Goal: Contribute content: Add original content to the website for others to see

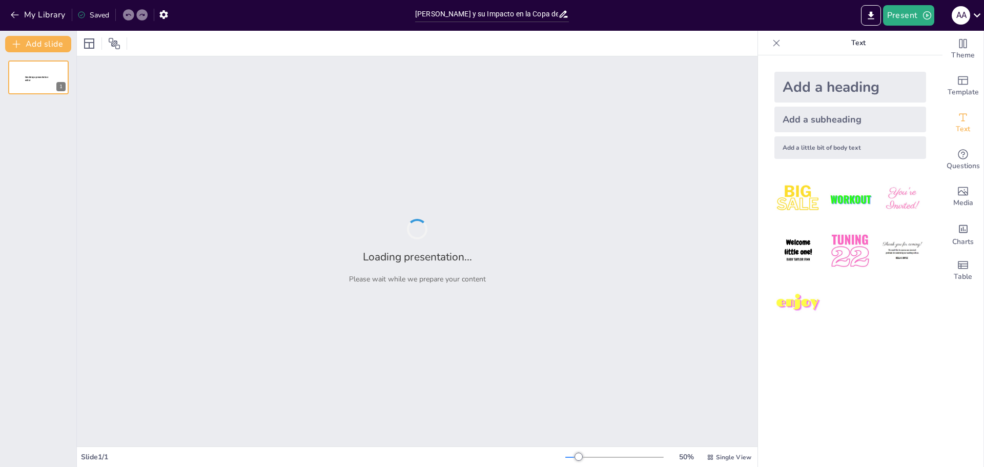
type input "[PERSON_NAME] y su Impacto en la Copa del Mundo"
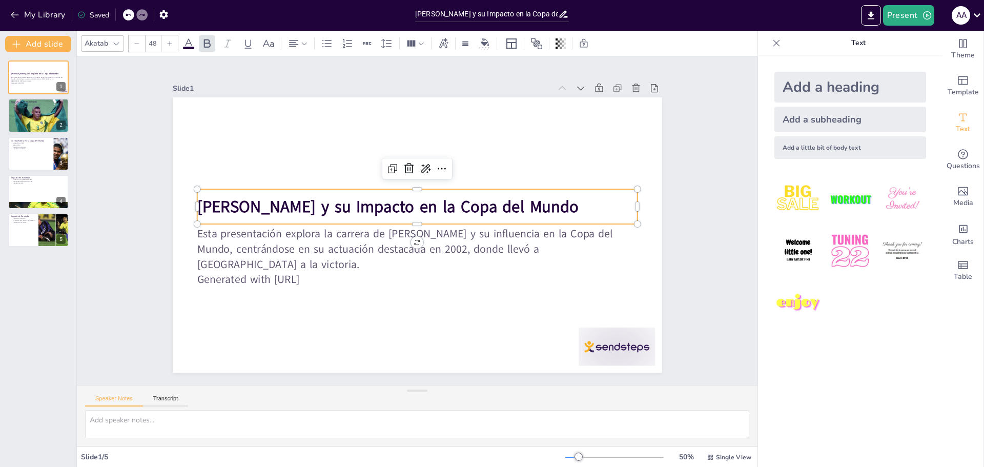
click at [238, 203] on strong "[PERSON_NAME] y su Impacto en la Copa del Mundo" at bounding box center [393, 198] width 369 height 139
click at [236, 199] on strong "[PERSON_NAME] y su Impacto en la Copa del Mundo" at bounding box center [393, 198] width 369 height 139
click at [374, 199] on strong "[PERSON_NAME] y su Impacto en la Copa del Mundo" at bounding box center [424, 189] width 101 height 378
click at [309, 202] on strong "[PERSON_NAME] y su Impacto en la Copa del Mundo" at bounding box center [414, 187] width 210 height 341
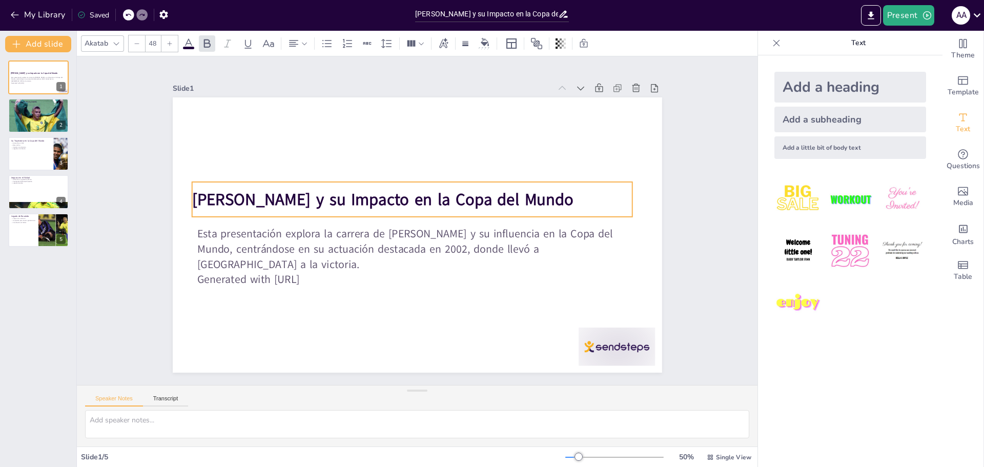
drag, startPoint x: 253, startPoint y: 204, endPoint x: 248, endPoint y: 197, distance: 8.8
click at [257, 197] on strong "[PERSON_NAME] y su Impacto en la Copa del Mundo" at bounding box center [406, 182] width 298 height 272
click at [907, 10] on button "Present" at bounding box center [908, 15] width 51 height 20
click at [718, 163] on div at bounding box center [492, 233] width 984 height 467
click at [832, 259] on img at bounding box center [850, 251] width 48 height 48
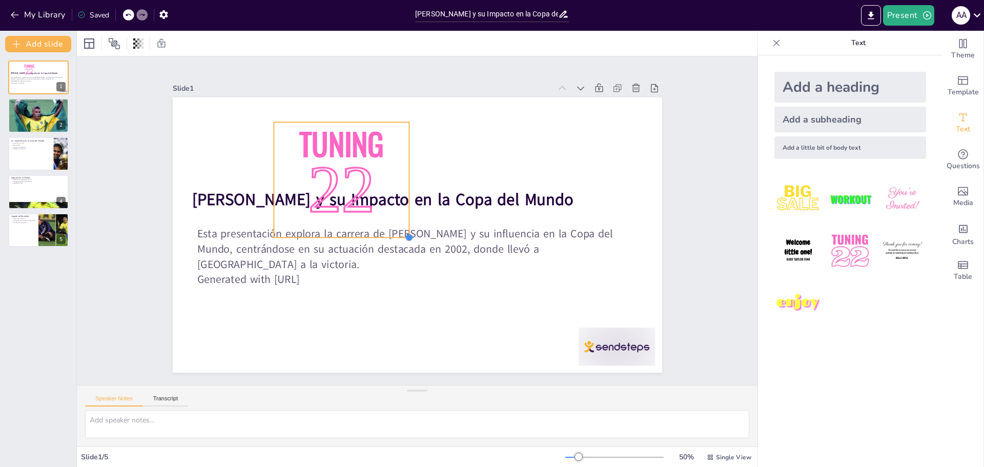
drag, startPoint x: 471, startPoint y: 290, endPoint x: 348, endPoint y: 205, distance: 149.5
click at [349, 206] on div "[PERSON_NAME] y su Impacto en la Copa del Mundo Esta presentación explora la ca…" at bounding box center [406, 211] width 510 height 557
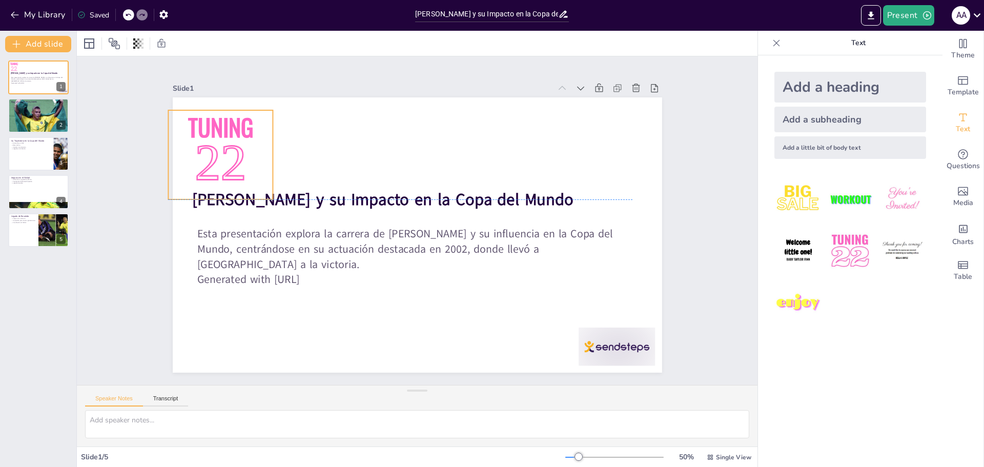
drag, startPoint x: 348, startPoint y: 162, endPoint x: 243, endPoint y: 150, distance: 106.2
click at [243, 118] on p "22" at bounding box center [291, 58] width 126 height 119
click at [37, 111] on div at bounding box center [38, 115] width 61 height 38
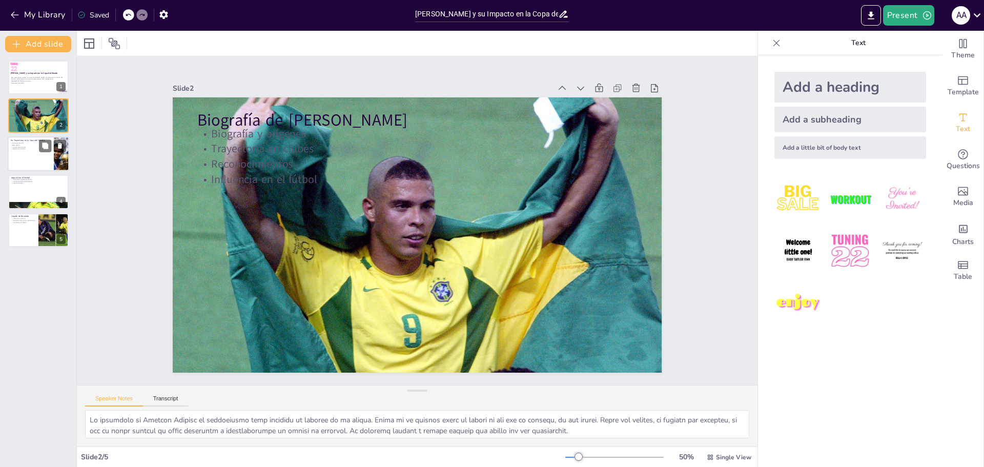
click at [35, 165] on div at bounding box center [38, 153] width 61 height 35
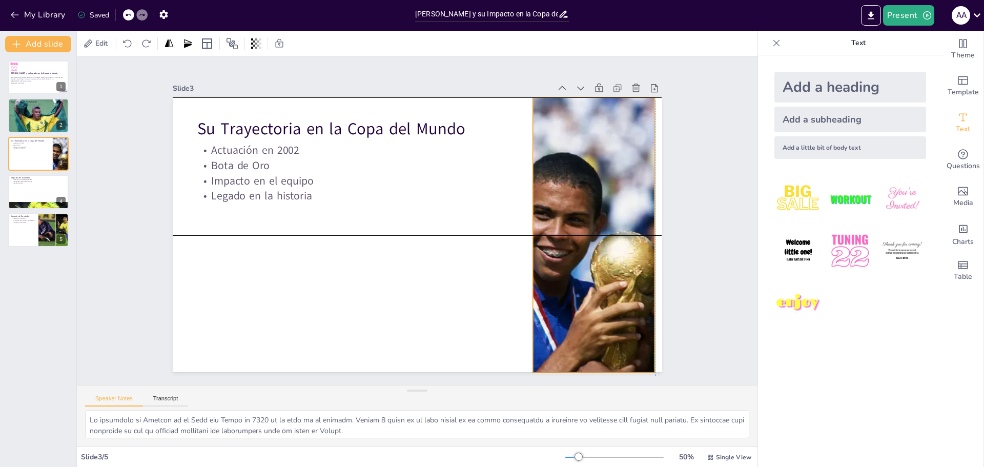
drag, startPoint x: 556, startPoint y: 265, endPoint x: 549, endPoint y: 268, distance: 7.8
click at [549, 268] on div at bounding box center [562, 321] width 504 height 450
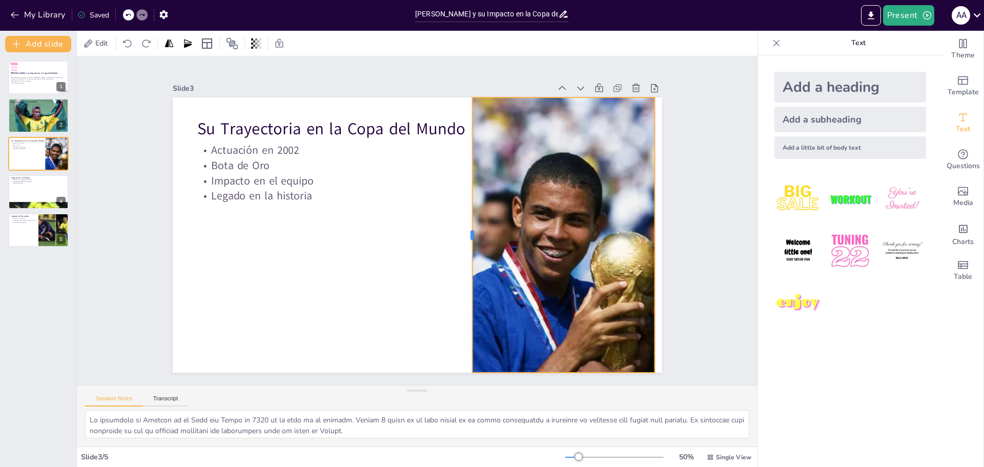
drag, startPoint x: 524, startPoint y: 231, endPoint x: 464, endPoint y: 247, distance: 62.8
click at [464, 247] on div at bounding box center [457, 254] width 119 height 255
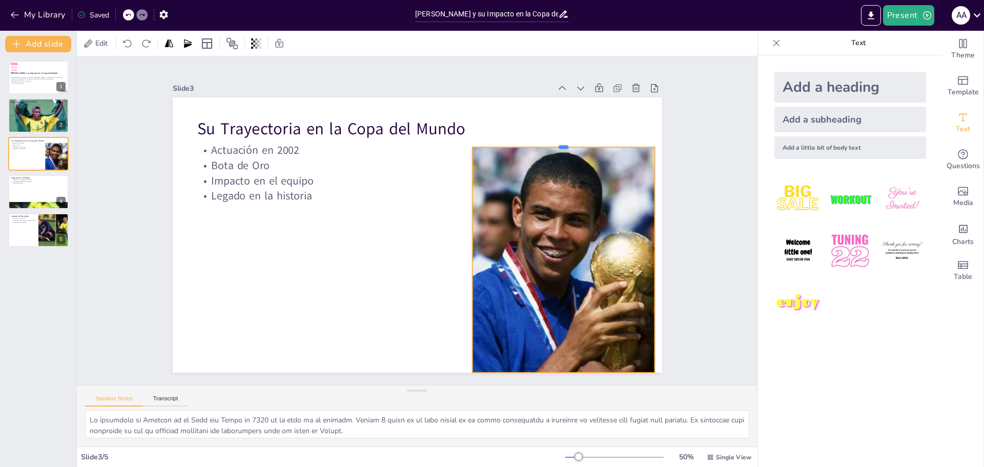
drag, startPoint x: 556, startPoint y: 90, endPoint x: 571, endPoint y: 138, distance: 50.5
click at [569, 168] on div at bounding box center [582, 209] width 170 height 82
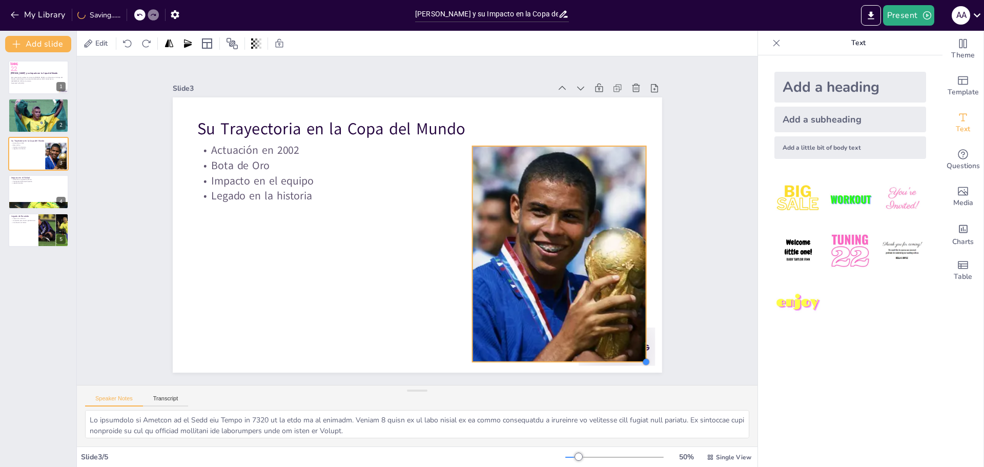
drag, startPoint x: 647, startPoint y: 366, endPoint x: 638, endPoint y: 344, distance: 24.2
click at [638, 344] on div "Su Trayectoria en la Copa del Mundo Actuación en 2002 Bota de Oro Impacto en el…" at bounding box center [413, 234] width 535 height 371
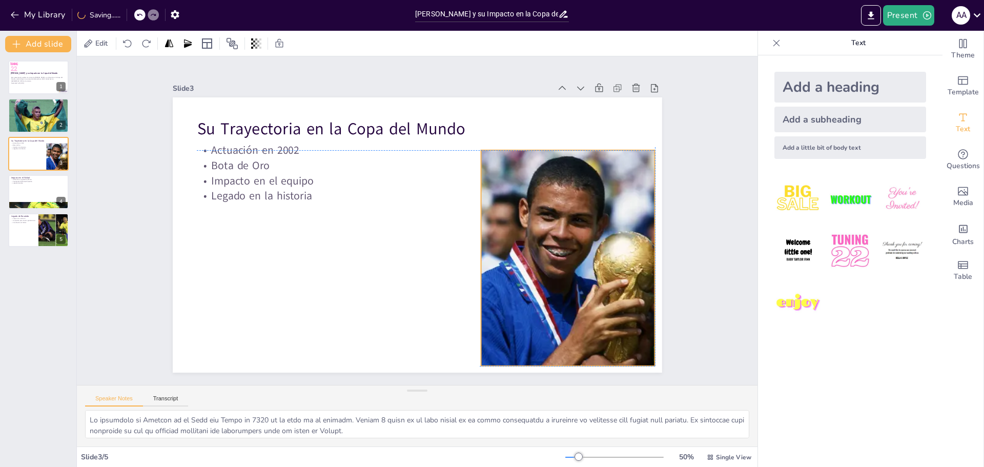
drag, startPoint x: 568, startPoint y: 280, endPoint x: 575, endPoint y: 281, distance: 7.8
click at [575, 281] on div at bounding box center [589, 271] width 449 height 340
click at [719, 191] on div "Slide 1 [PERSON_NAME] y su Impacto en la Copa del Mundo Esta presentación explo…" at bounding box center [417, 220] width 699 height 725
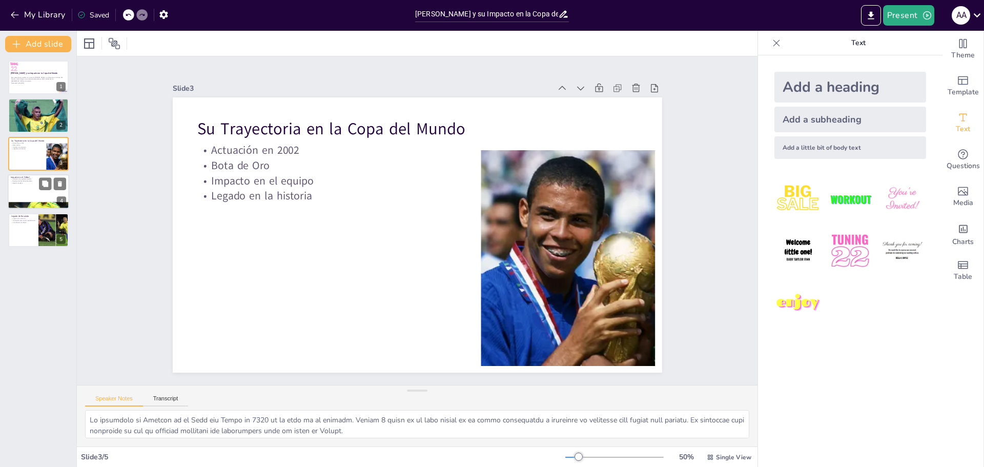
click at [52, 183] on div at bounding box center [52, 184] width 27 height 12
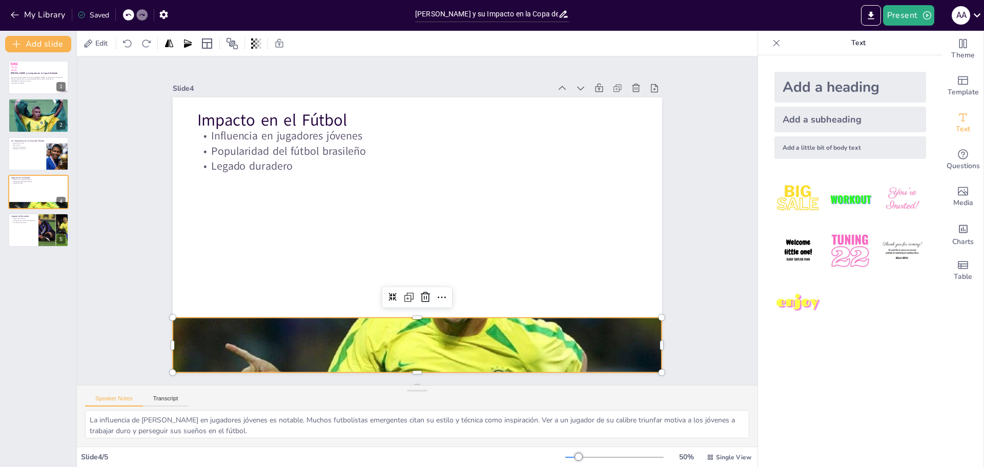
click at [431, 350] on div at bounding box center [366, 334] width 559 height 450
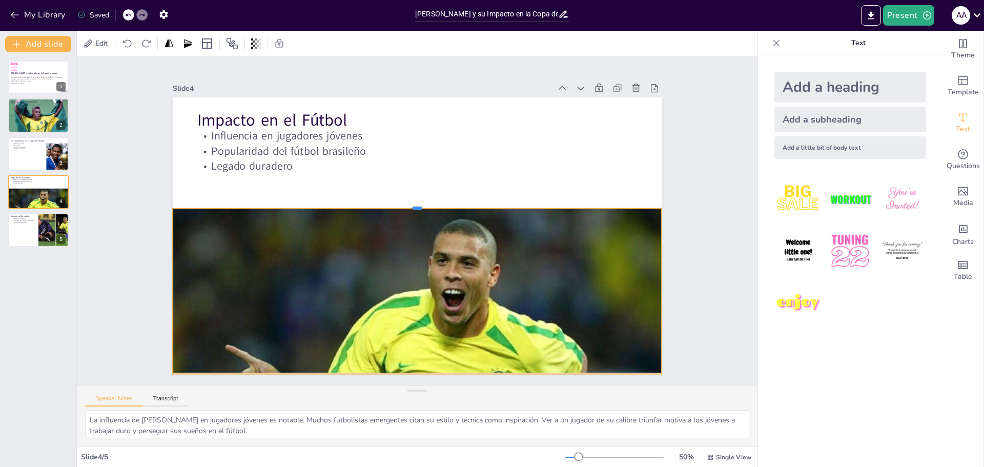
drag, startPoint x: 407, startPoint y: 314, endPoint x: 381, endPoint y: 203, distance: 113.7
click at [381, 203] on div at bounding box center [429, 209] width 334 height 369
click at [41, 223] on icon at bounding box center [44, 221] width 7 height 7
type textarea "Los logros de [PERSON_NAME] en su carrera son un testimonio de su talento y ded…"
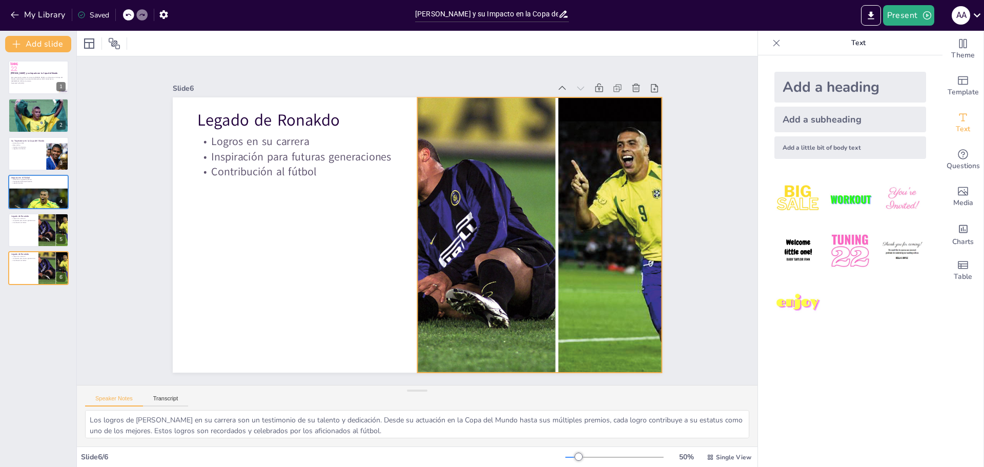
click at [436, 249] on div at bounding box center [466, 333] width 462 height 525
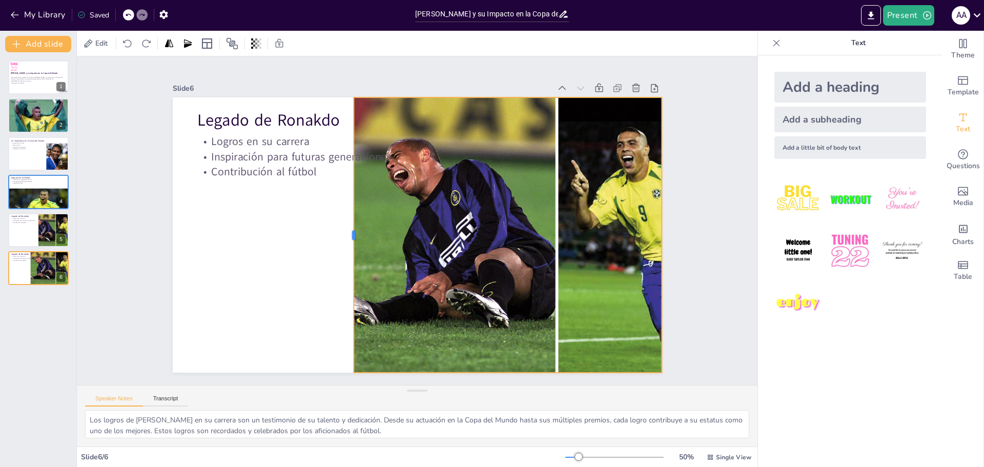
drag, startPoint x: 408, startPoint y: 228, endPoint x: 344, endPoint y: 243, distance: 65.2
click at [344, 243] on div at bounding box center [351, 199] width 145 height 242
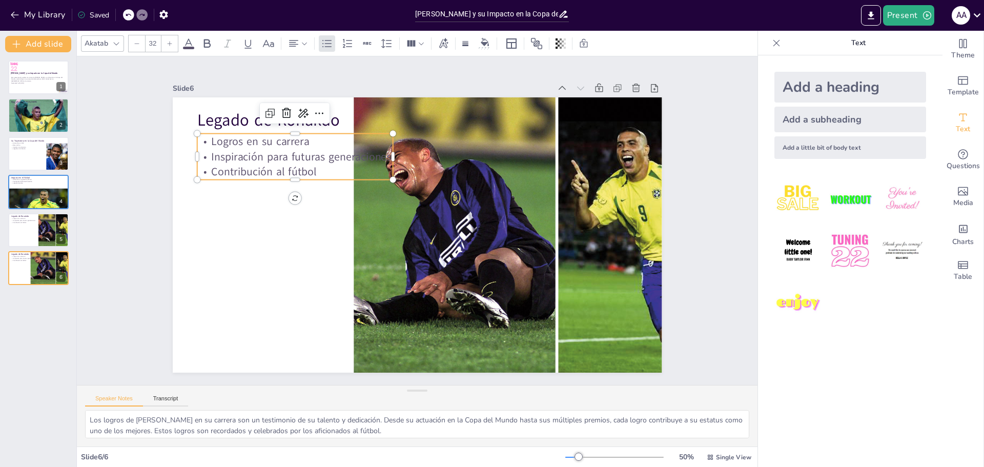
click at [388, 165] on p "Contribución al fútbol" at bounding box center [425, 89] width 75 height 191
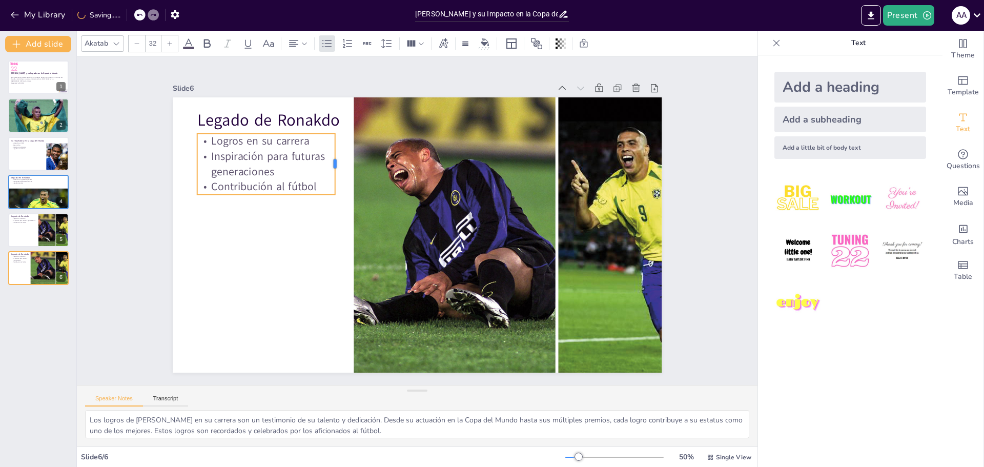
drag, startPoint x: 387, startPoint y: 151, endPoint x: 329, endPoint y: 154, distance: 58.0
click at [352, 154] on div at bounding box center [368, 137] width 32 height 59
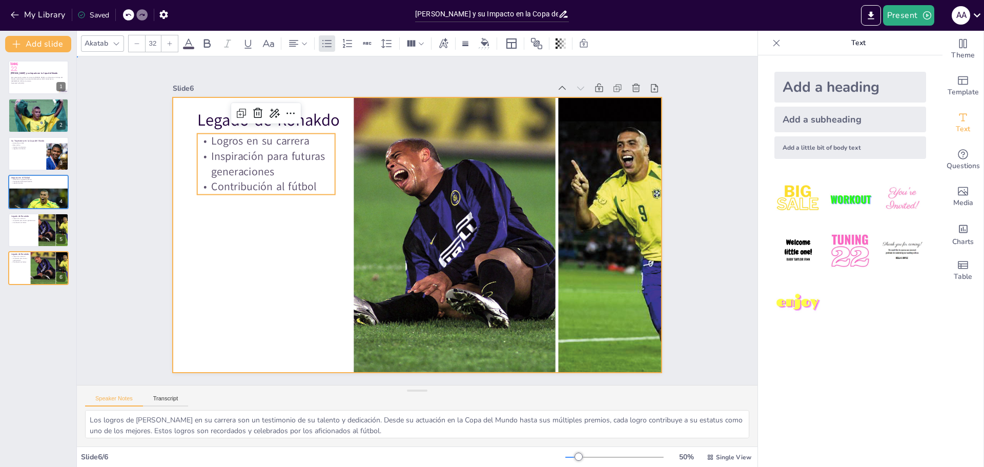
click at [328, 295] on div at bounding box center [408, 232] width 557 height 510
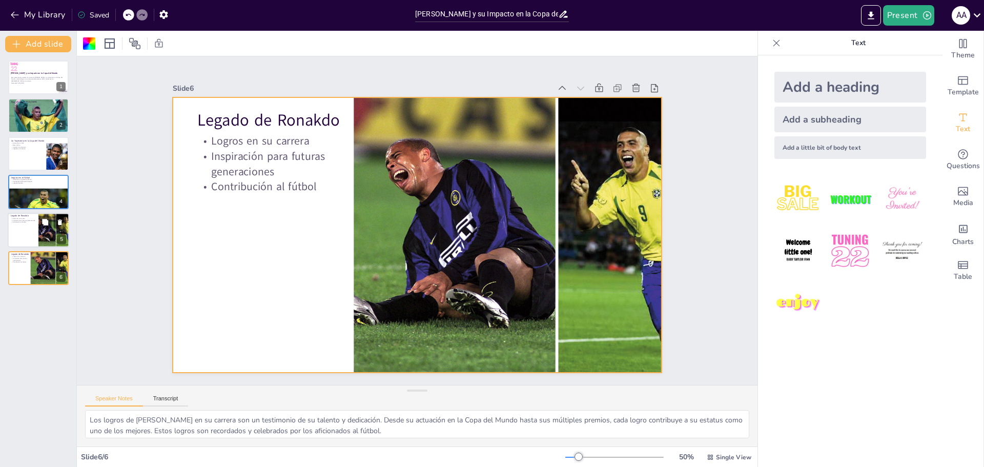
click at [23, 237] on div at bounding box center [38, 230] width 61 height 35
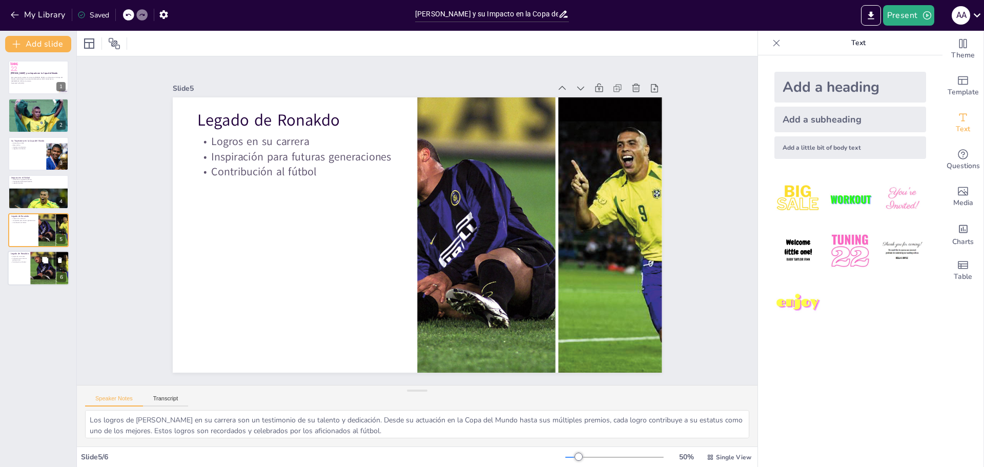
click at [65, 264] on button at bounding box center [60, 260] width 12 height 12
click at [875, 12] on icon "Export to PowerPoint" at bounding box center [870, 15] width 11 height 11
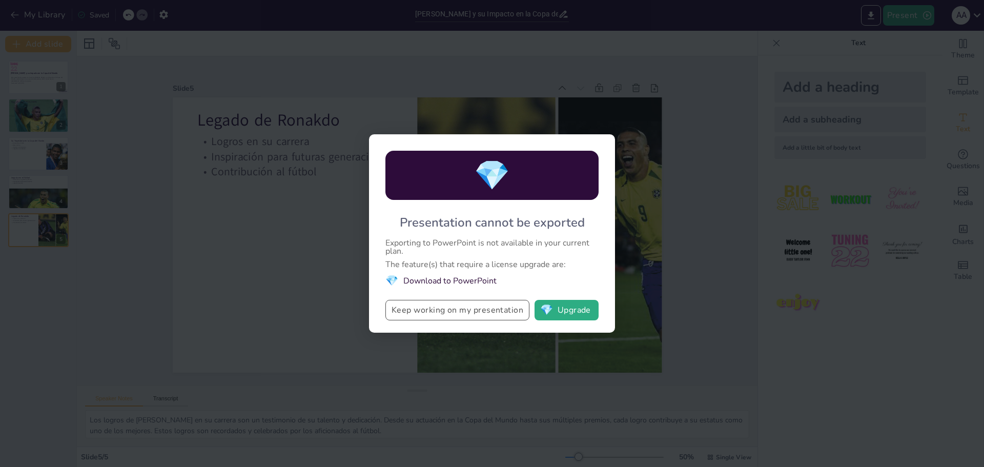
click at [477, 309] on button "Keep working on my presentation" at bounding box center [457, 310] width 144 height 20
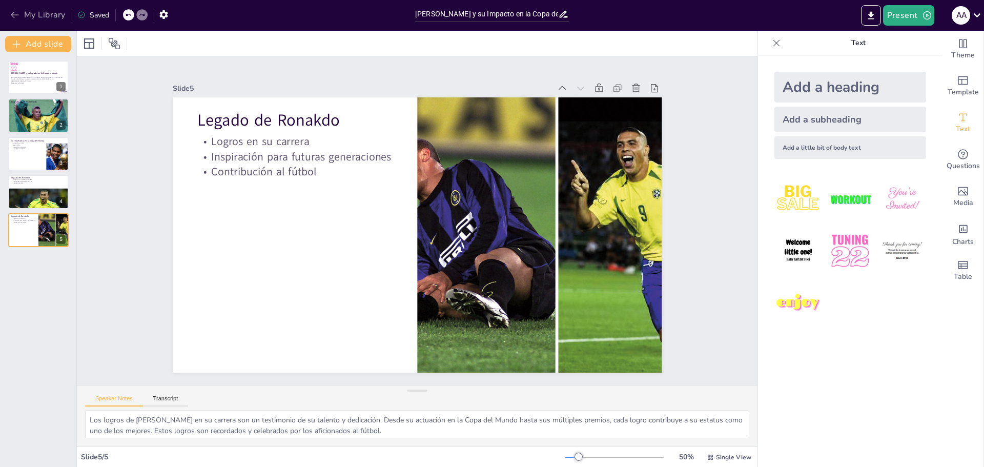
click at [54, 9] on button "My Library" at bounding box center [39, 15] width 62 height 16
